Goal: Information Seeking & Learning: Learn about a topic

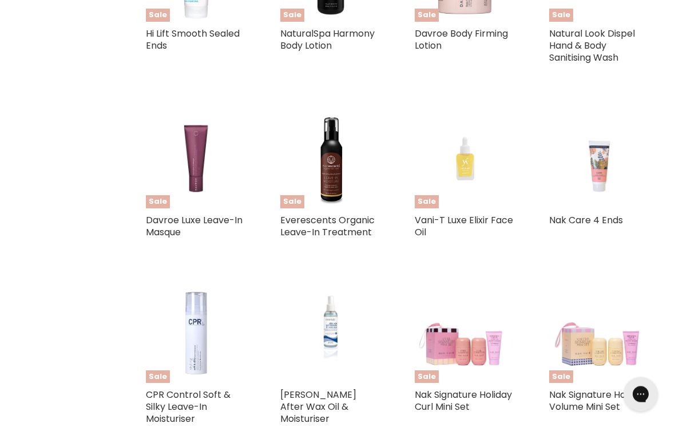
scroll to position [788, 0]
click at [345, 224] on link "Everescents Organic Leave-In Treatment" at bounding box center [327, 226] width 94 height 25
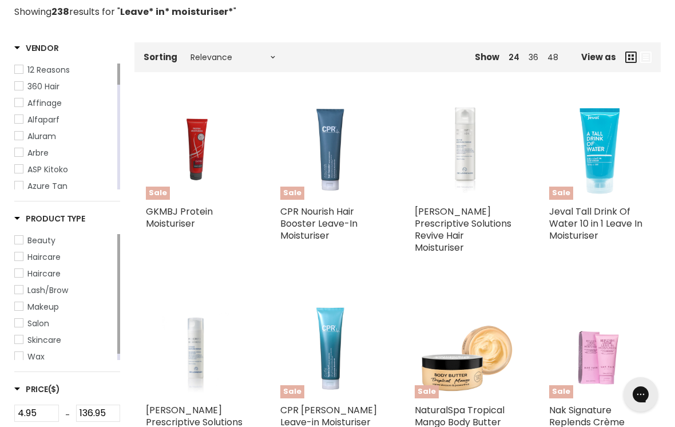
scroll to position [208, 0]
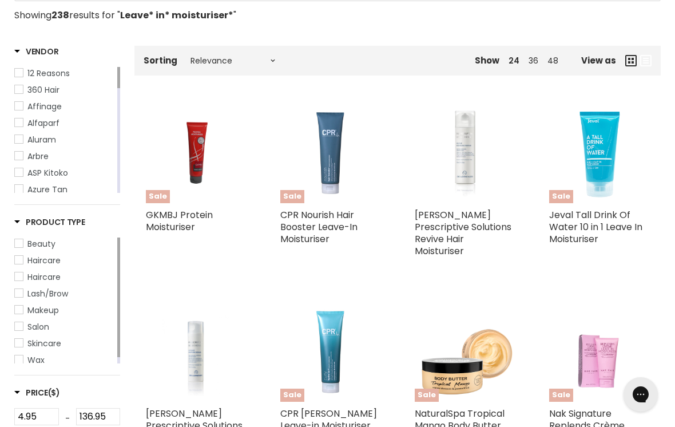
click at [19, 275] on span "Haircare" at bounding box center [19, 276] width 8 height 8
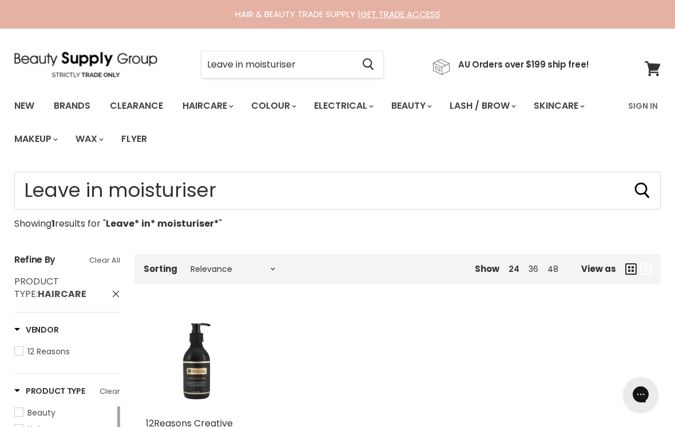
click at [337, 64] on input "Leave in moisturiser" at bounding box center [277, 65] width 152 height 26
click at [35, 109] on link "New" at bounding box center [24, 106] width 37 height 24
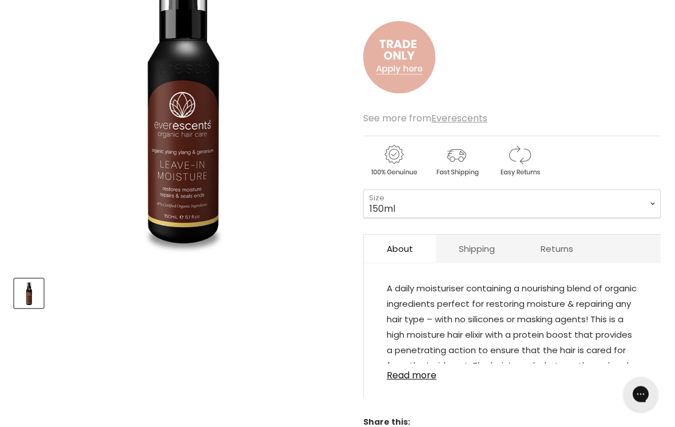
scroll to position [238, 0]
click at [432, 372] on link "Read more" at bounding box center [512, 371] width 251 height 17
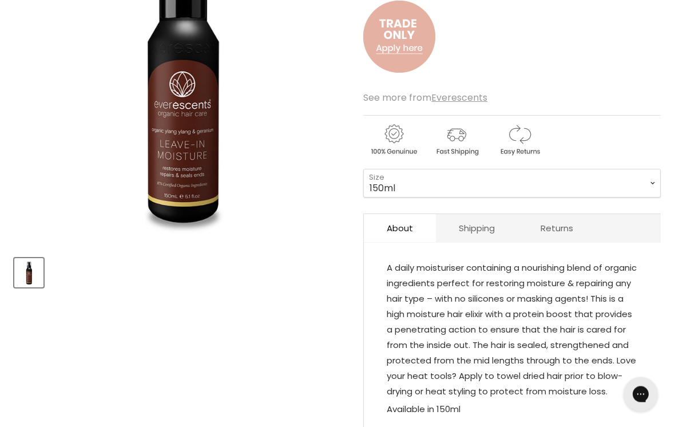
scroll to position [260, 0]
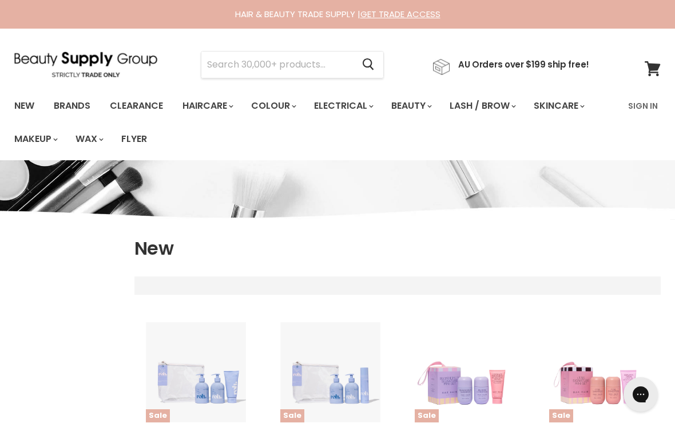
select select "created-descending"
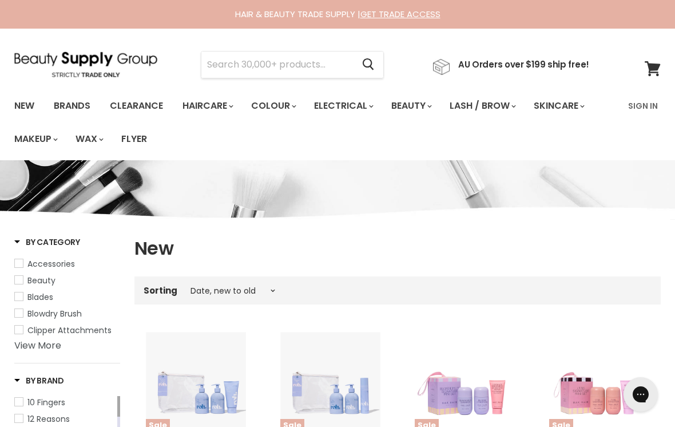
click at [259, 62] on input "Search" at bounding box center [277, 65] width 152 height 26
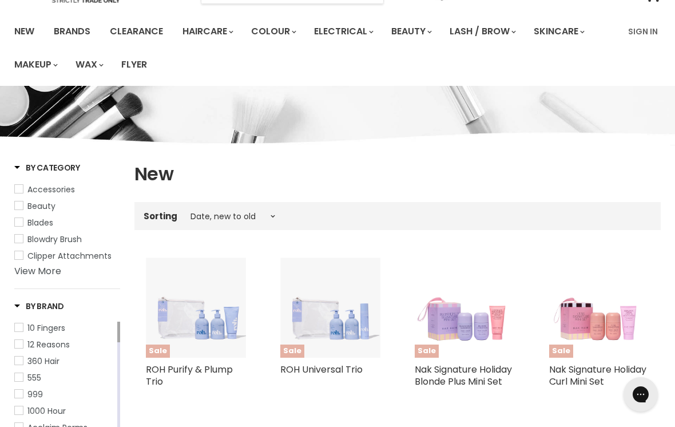
scroll to position [58, 0]
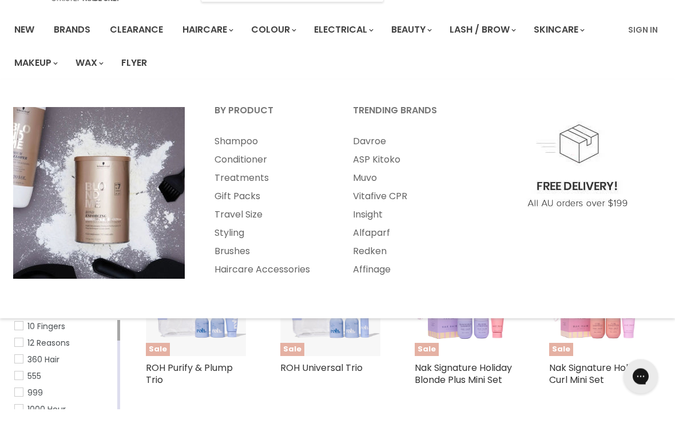
click at [367, 151] on link "Davroe" at bounding box center [407, 160] width 136 height 18
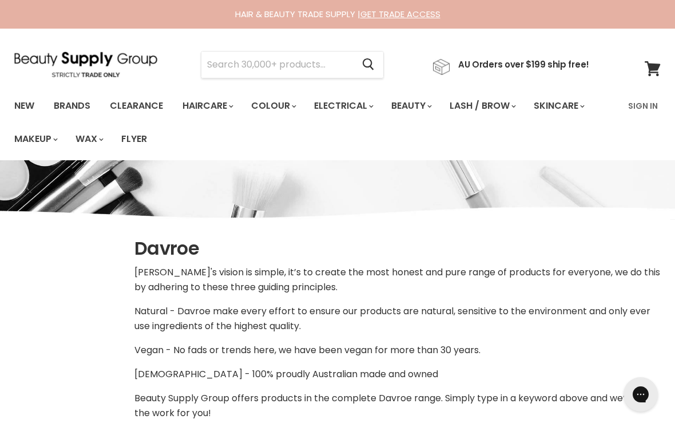
select select "manual"
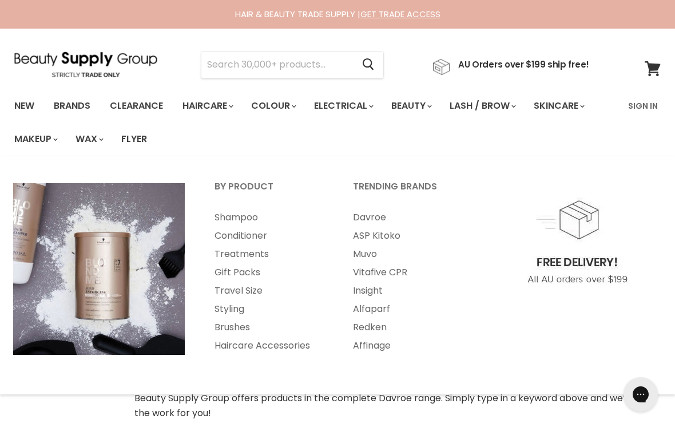
click at [234, 301] on link "Styling" at bounding box center [268, 309] width 136 height 18
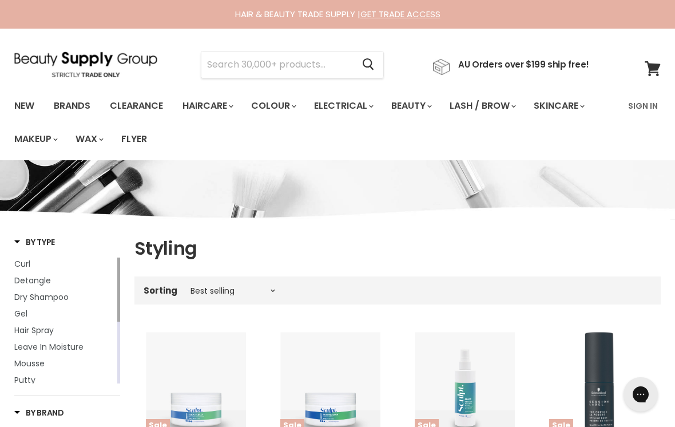
click at [263, 66] on input "Search" at bounding box center [277, 65] width 152 height 26
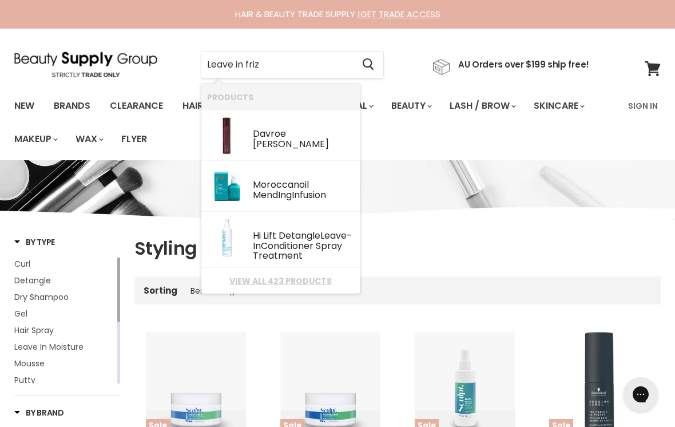
type input "Leave in frizz"
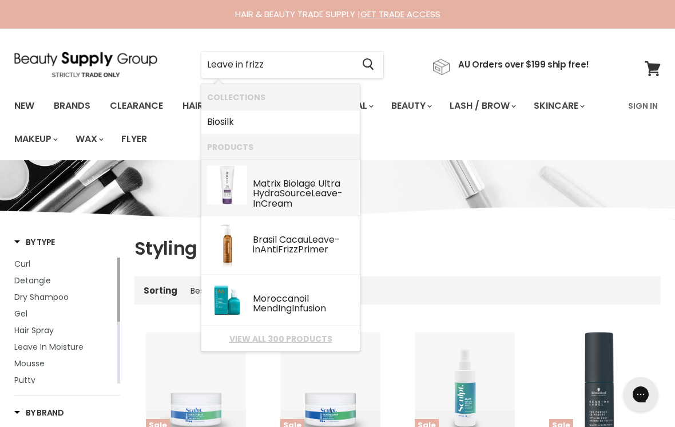
click at [277, 182] on div "Matrix Biolage Ultra HydraSource Leave - In Cream" at bounding box center [303, 195] width 101 height 32
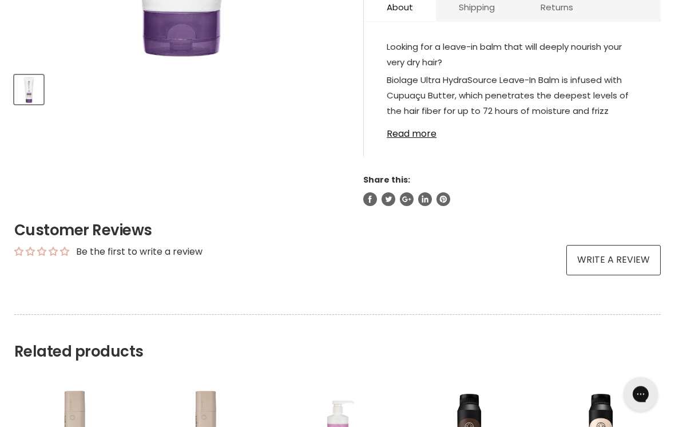
scroll to position [441, 0]
click at [426, 137] on link "Read more" at bounding box center [512, 130] width 251 height 17
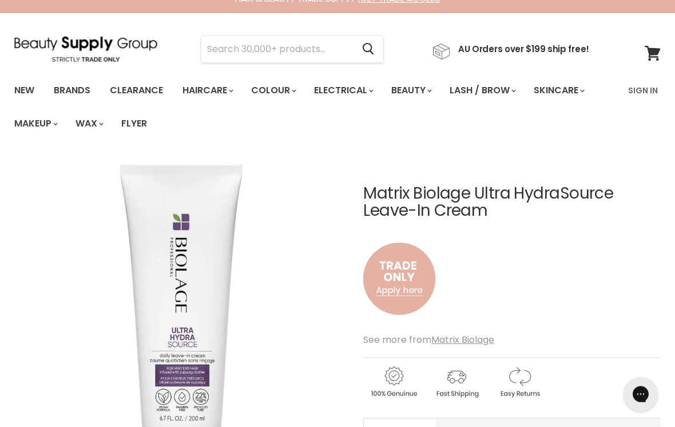
scroll to position [0, 0]
